Goal: Task Accomplishment & Management: Manage account settings

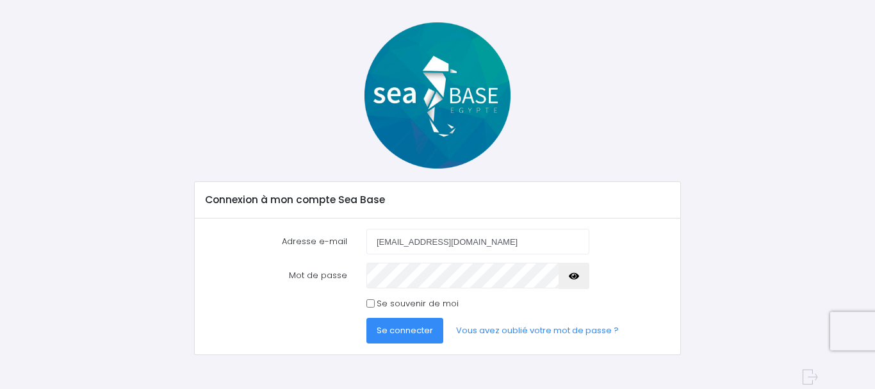
scroll to position [59, 0]
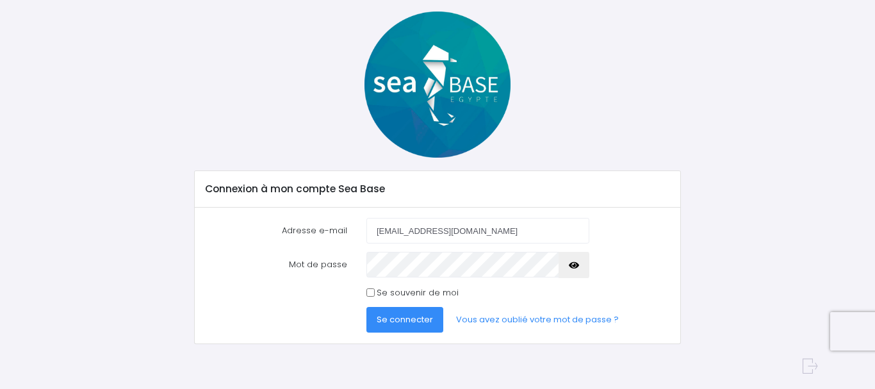
click at [370, 295] on input "Se souvenir de moi" at bounding box center [371, 292] width 8 height 8
checkbox input "true"
click at [397, 320] on span "Se connecter" at bounding box center [405, 319] width 56 height 12
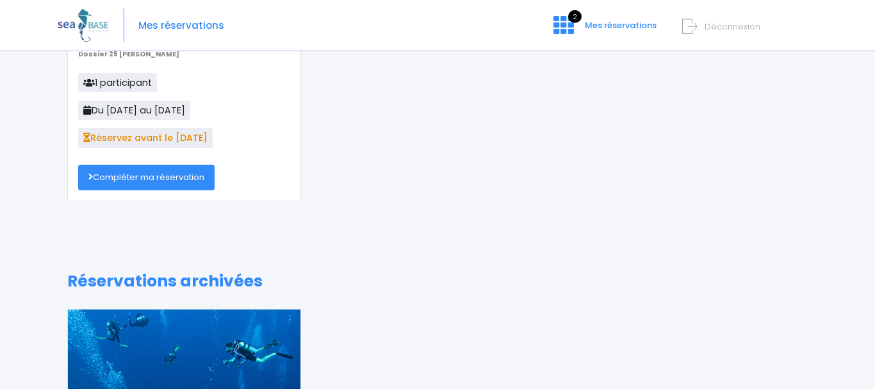
scroll to position [151, 0]
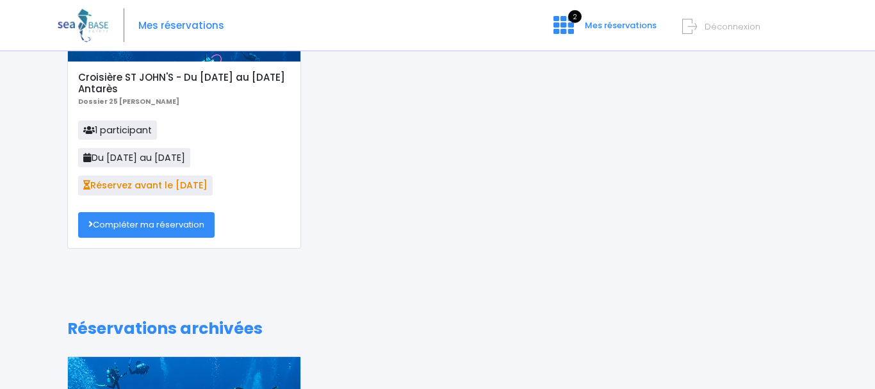
click at [140, 224] on link "Compléter ma réservation" at bounding box center [146, 225] width 136 height 26
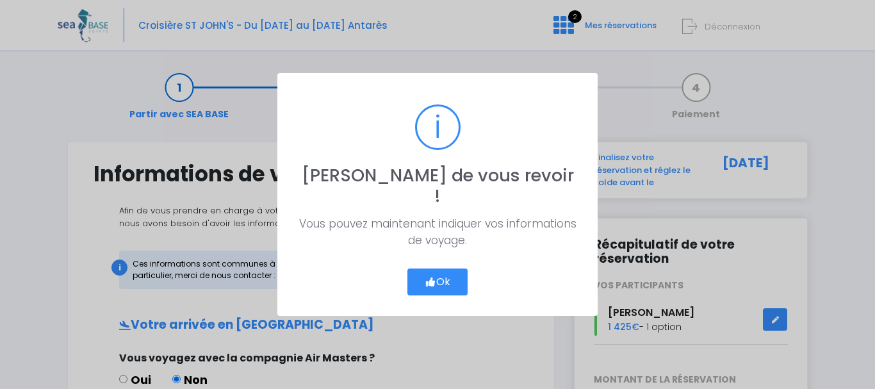
click at [449, 274] on button "Ok" at bounding box center [438, 281] width 60 height 27
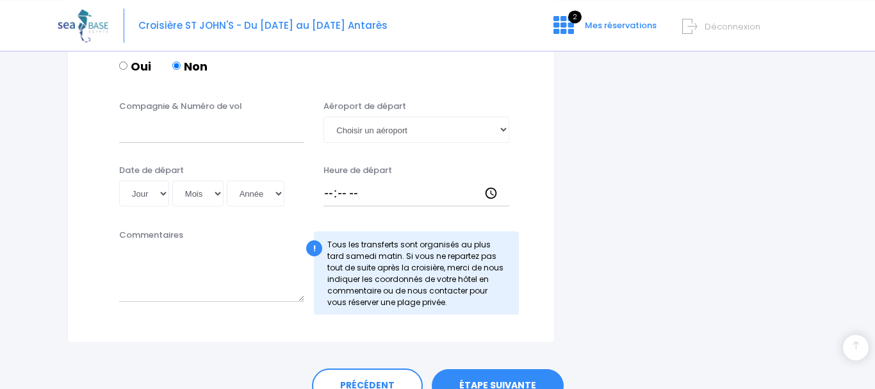
scroll to position [711, 0]
